Goal: Obtain resource: Download file/media

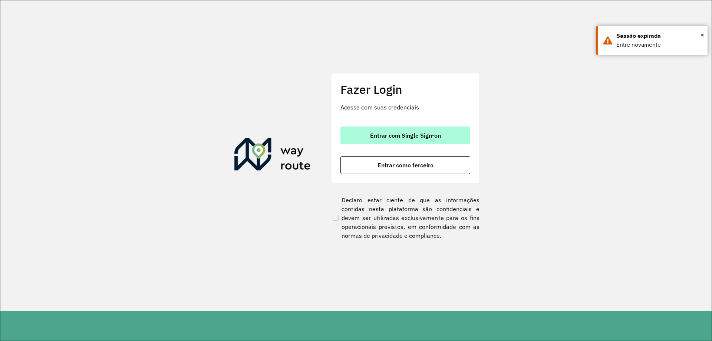
click at [426, 140] on button "Entrar com Single Sign-on" at bounding box center [405, 135] width 130 height 18
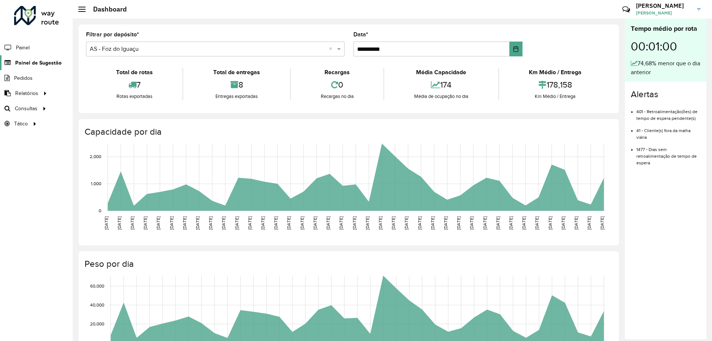
click at [38, 65] on span "Painel de Sugestão" at bounding box center [38, 63] width 46 height 8
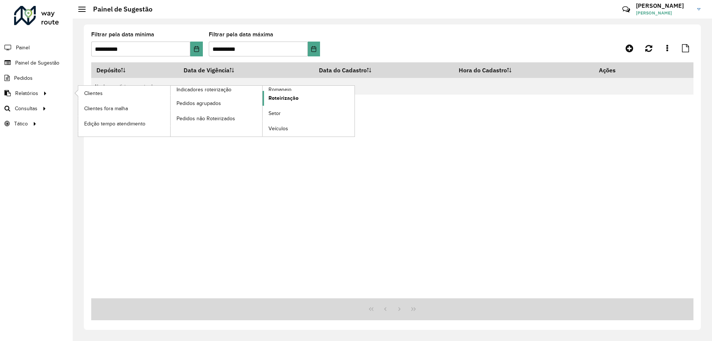
click at [286, 92] on link "Roteirização" at bounding box center [309, 98] width 92 height 15
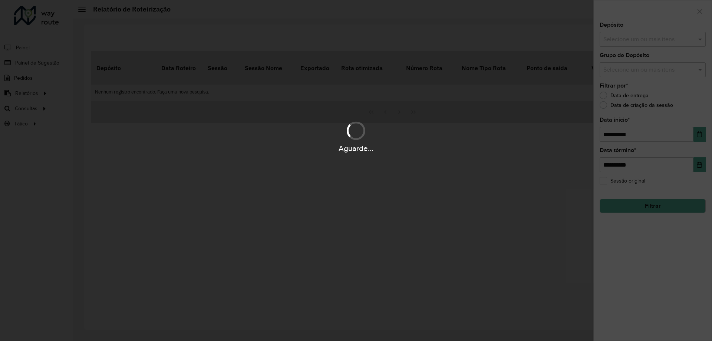
drag, startPoint x: 102, startPoint y: 96, endPoint x: 49, endPoint y: 95, distance: 52.7
click at [101, 96] on div at bounding box center [356, 170] width 712 height 341
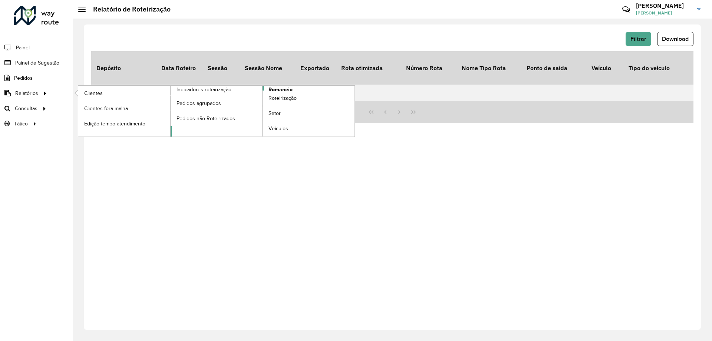
click at [285, 88] on span "Romaneio" at bounding box center [281, 90] width 24 height 8
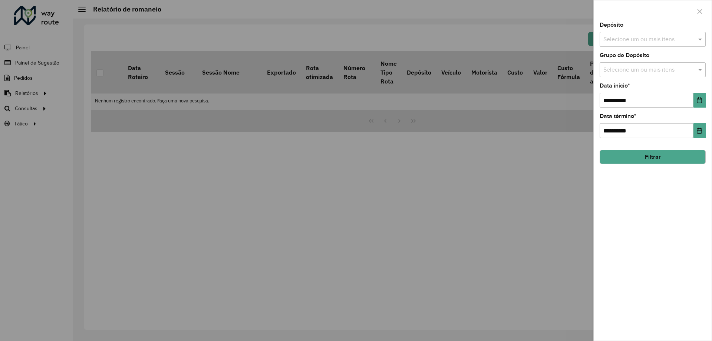
click at [649, 43] on input "text" at bounding box center [649, 39] width 95 height 9
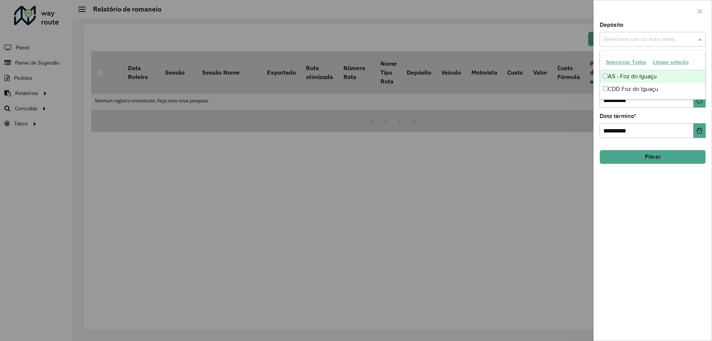
click at [655, 42] on input "text" at bounding box center [649, 39] width 95 height 9
click at [621, 84] on div "CDD Foz do Iguaçu" at bounding box center [652, 89] width 105 height 13
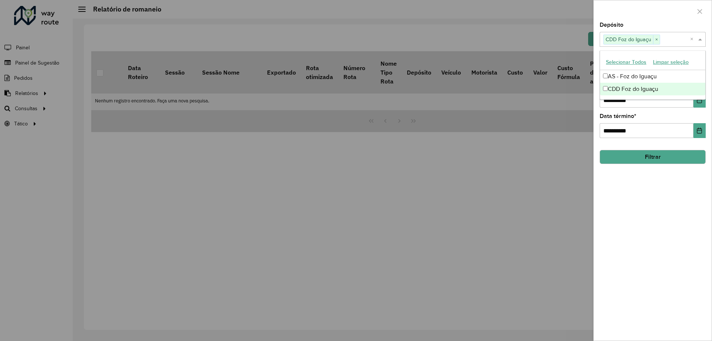
click at [662, 99] on ng-dropdown-panel "Selecionar Todos Limpar seleção AS - Foz do Iguaçu CDD Foz do Iguaçu" at bounding box center [653, 74] width 106 height 49
click at [664, 104] on input "**********" at bounding box center [647, 100] width 94 height 15
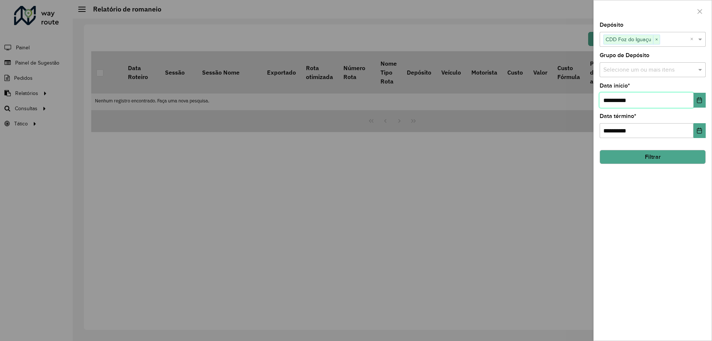
click at [689, 101] on input "**********" at bounding box center [647, 100] width 94 height 15
click at [696, 100] on button "Choose Date" at bounding box center [700, 100] width 12 height 15
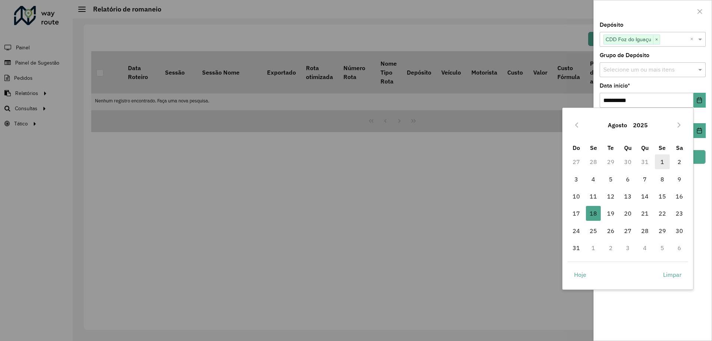
click at [655, 163] on span "1" at bounding box center [662, 161] width 15 height 15
type input "**********"
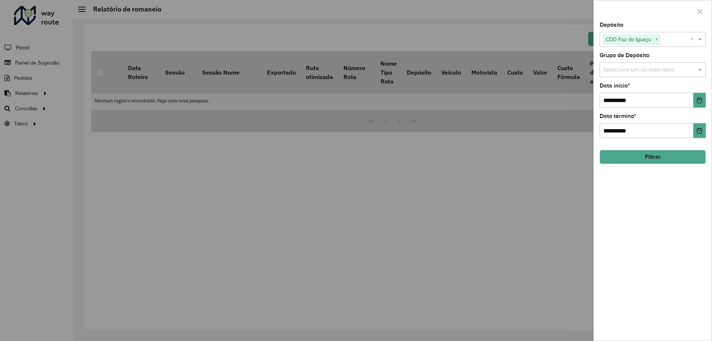
click at [647, 149] on hb-field-button "Filtrar" at bounding box center [653, 154] width 106 height 20
click at [647, 155] on button "Filtrar" at bounding box center [653, 157] width 106 height 14
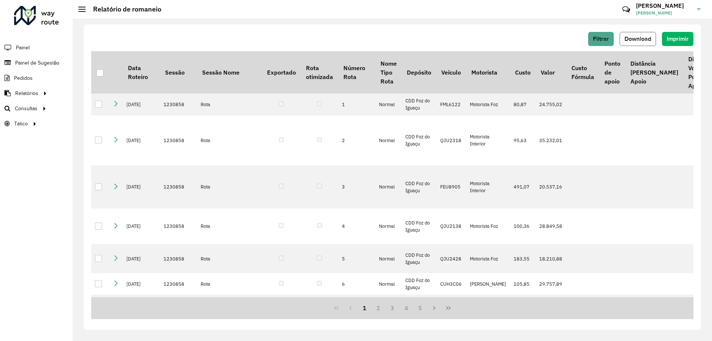
click at [624, 45] on button "Download" at bounding box center [638, 39] width 36 height 14
